Goal: Transaction & Acquisition: Purchase product/service

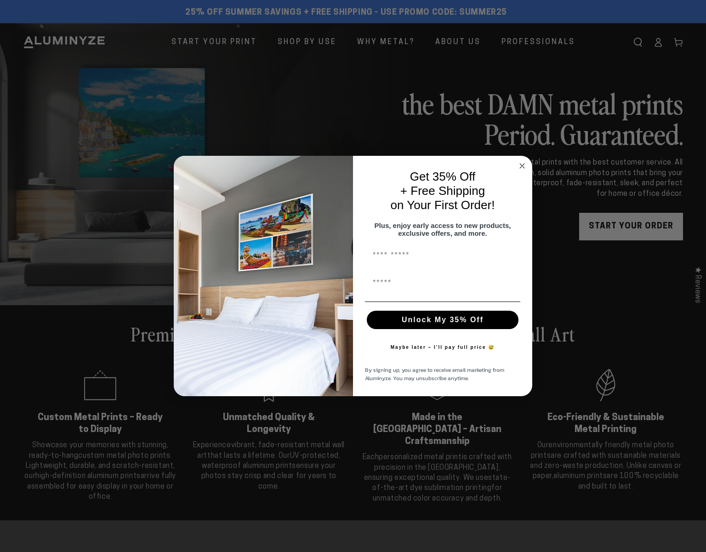
drag, startPoint x: 522, startPoint y: 164, endPoint x: 517, endPoint y: 163, distance: 5.6
click at [522, 164] on circle "Close dialog" at bounding box center [522, 165] width 11 height 11
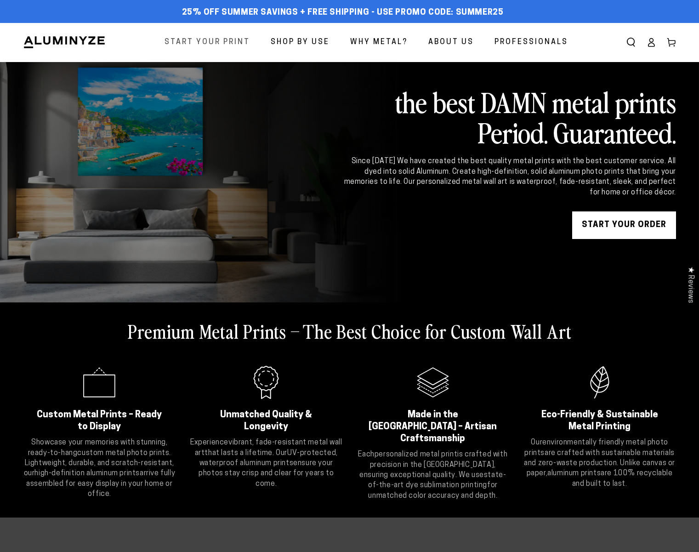
click at [221, 40] on span "Start Your Print" at bounding box center [206, 42] width 85 height 13
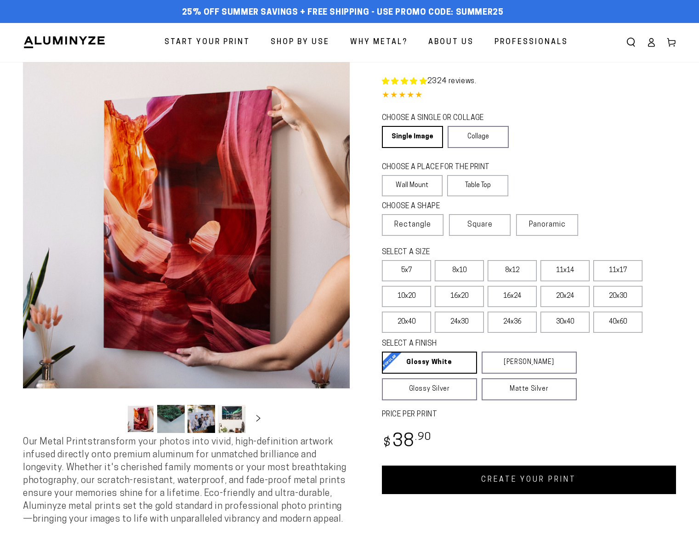
select select "**********"
click at [569, 275] on label "11x14" at bounding box center [564, 270] width 49 height 21
click at [469, 295] on label "16x20" at bounding box center [459, 296] width 49 height 21
